Goal: Navigation & Orientation: Find specific page/section

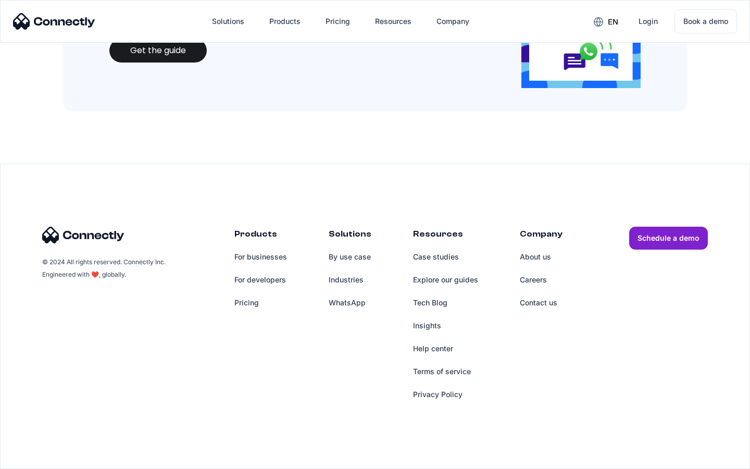
scroll to position [1132, 0]
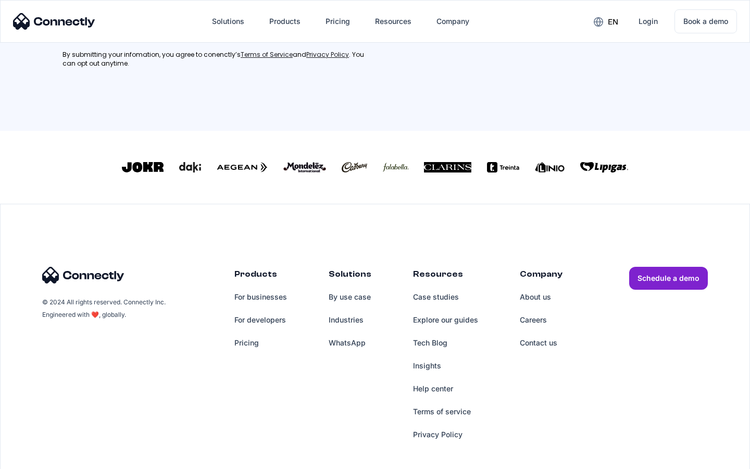
scroll to position [469, 0]
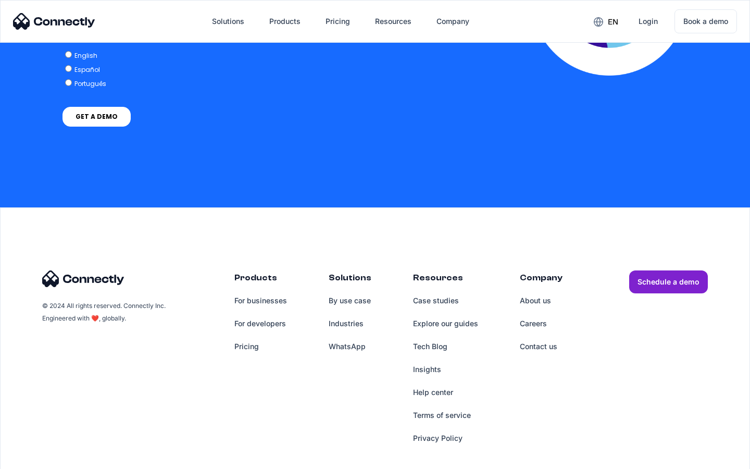
scroll to position [2127, 0]
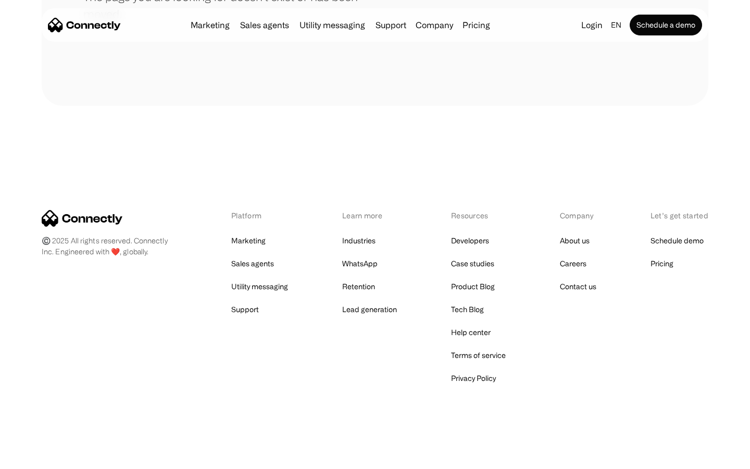
scroll to position [190, 0]
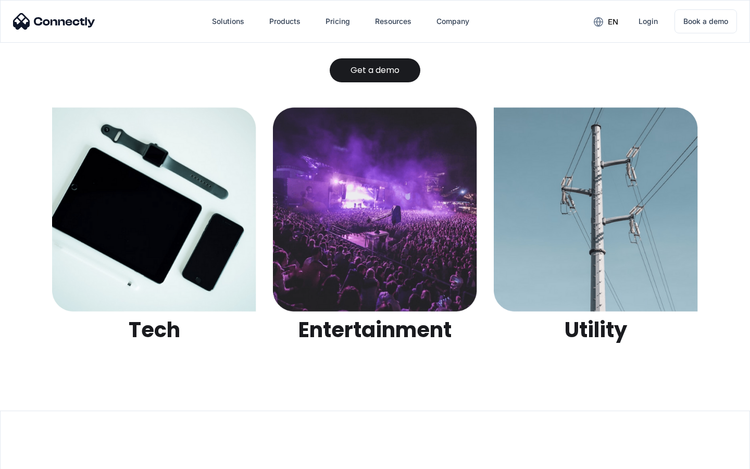
scroll to position [3284, 0]
